Goal: Task Accomplishment & Management: Manage account settings

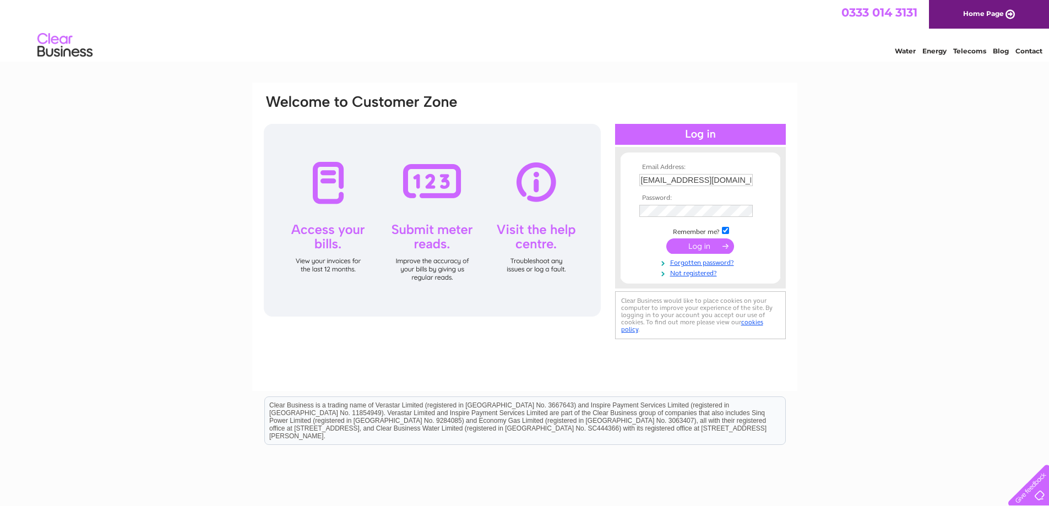
click at [704, 249] on input "submit" at bounding box center [700, 245] width 68 height 15
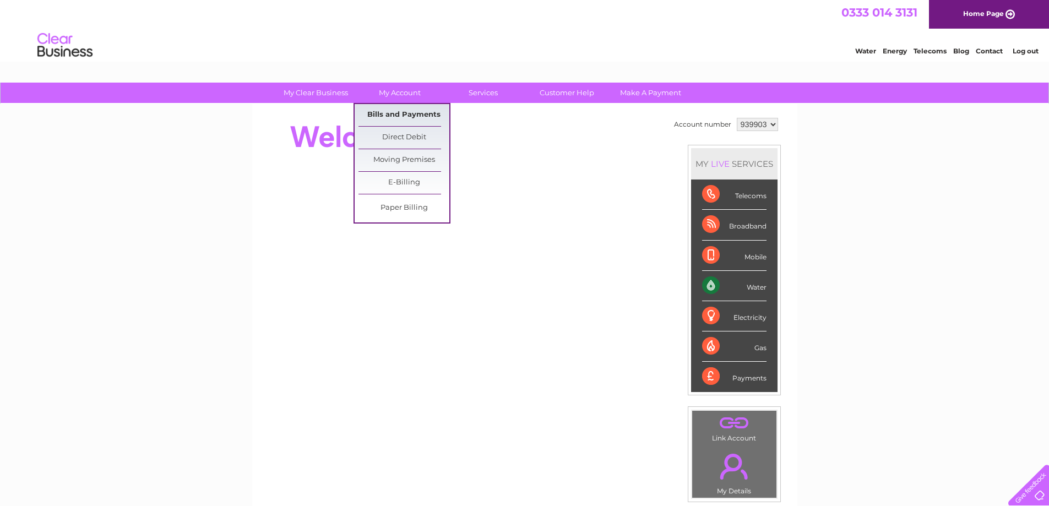
click at [417, 107] on link "Bills and Payments" at bounding box center [404, 115] width 91 height 22
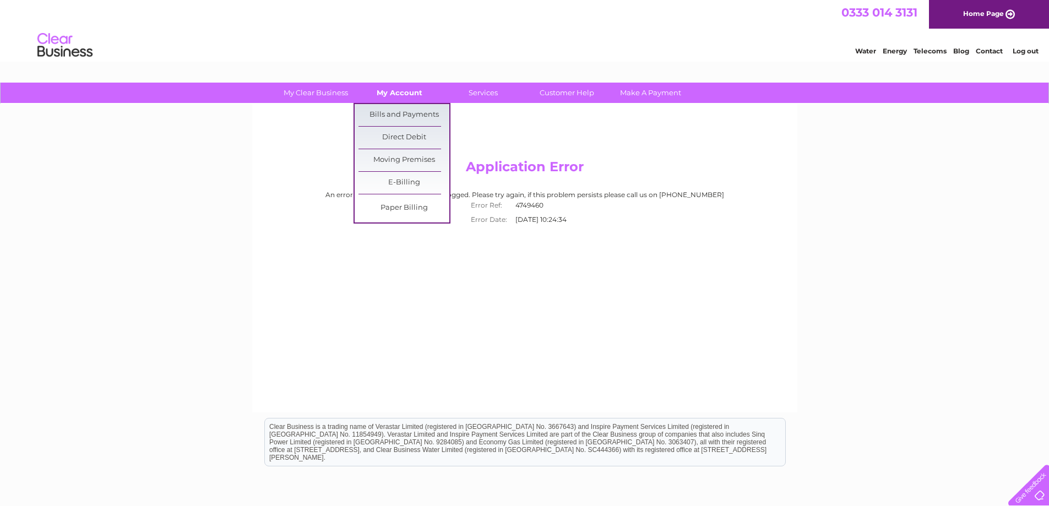
click at [411, 96] on link "My Account" at bounding box center [399, 93] width 91 height 20
click at [415, 112] on link "Bills and Payments" at bounding box center [404, 115] width 91 height 22
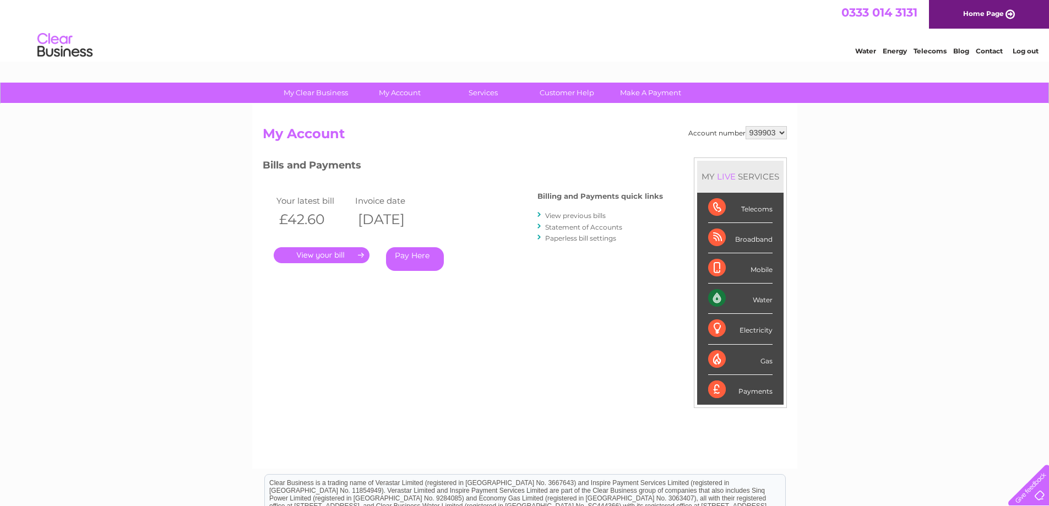
click at [324, 258] on link "." at bounding box center [322, 255] width 96 height 16
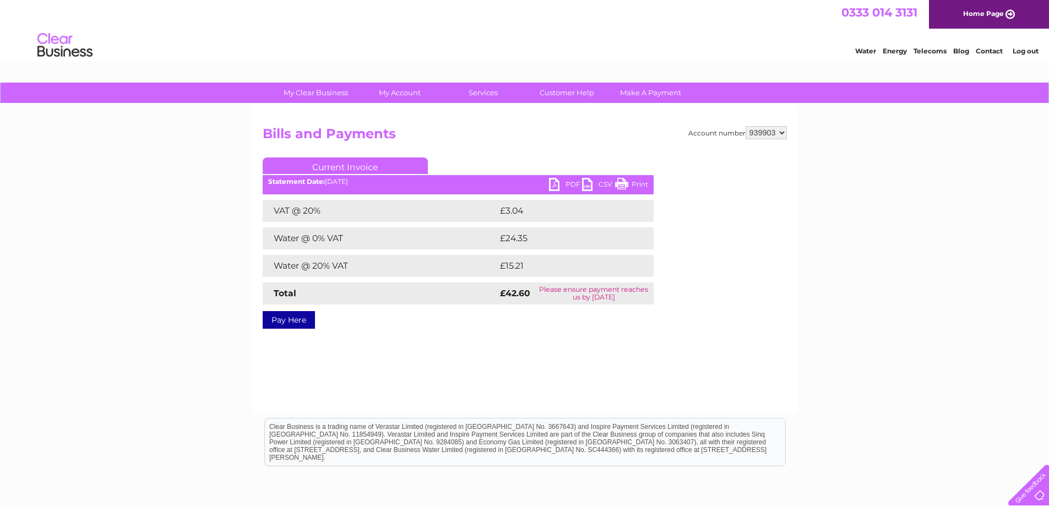
click at [566, 186] on link "PDF" at bounding box center [565, 186] width 33 height 16
